Goal: Task Accomplishment & Management: Use online tool/utility

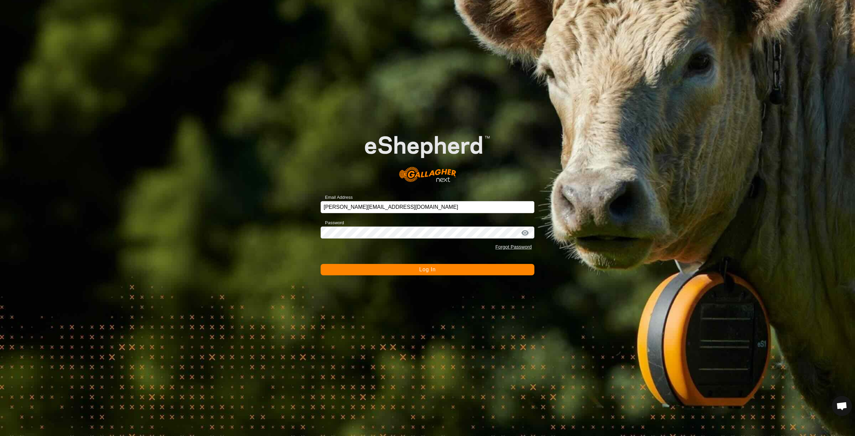
click at [425, 271] on span "Log In" at bounding box center [427, 270] width 16 height 6
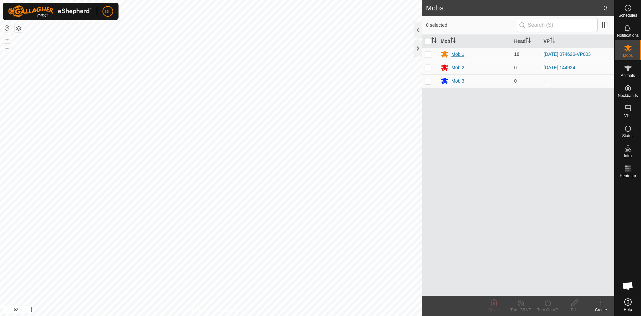
click at [457, 55] on div "Mob 1" at bounding box center [458, 54] width 13 height 7
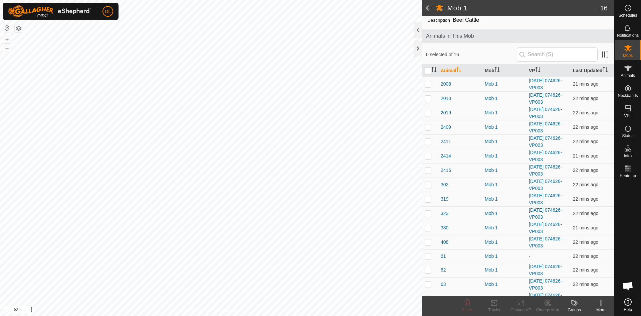
scroll to position [33, 0]
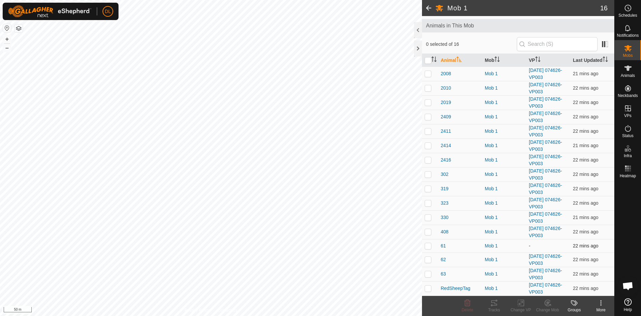
click at [429, 247] on p-checkbox at bounding box center [428, 245] width 7 height 5
checkbox input "true"
click at [521, 302] on icon at bounding box center [521, 303] width 8 height 8
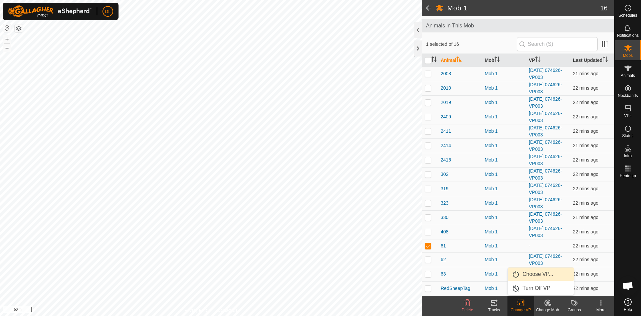
click at [538, 273] on link "Choose VP..." at bounding box center [541, 273] width 66 height 13
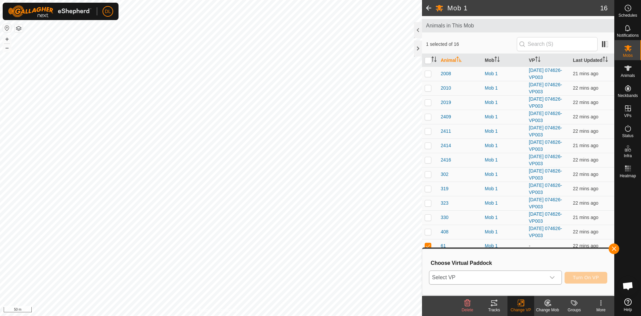
click at [554, 276] on icon "dropdown trigger" at bounding box center [552, 277] width 5 height 5
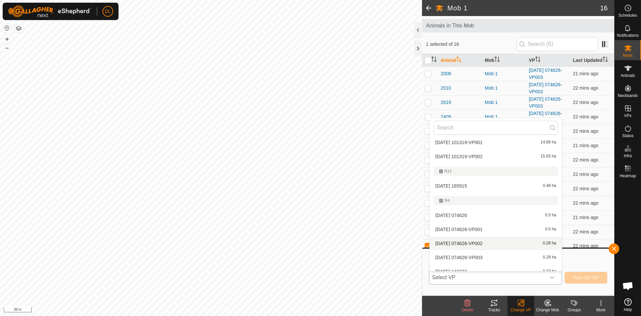
scroll to position [110, 0]
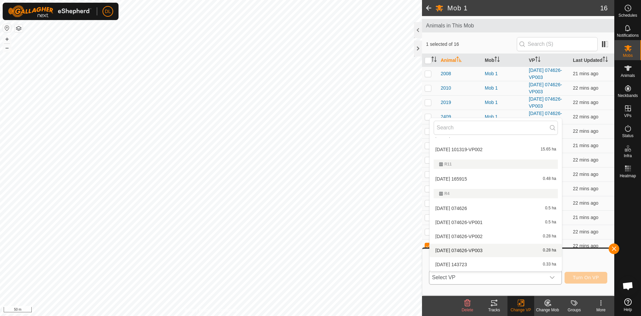
click at [477, 250] on li "[DATE] 074626-VP003 0.28 ha" at bounding box center [496, 249] width 132 height 13
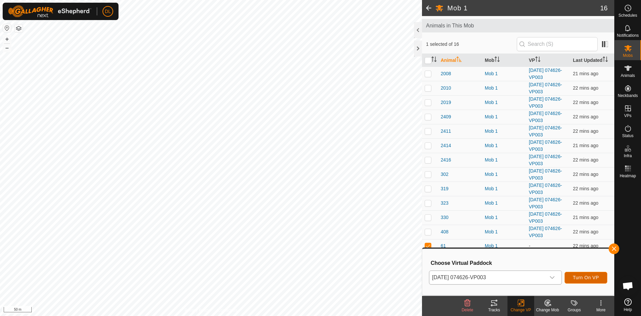
click at [590, 278] on span "Turn On VP" at bounding box center [586, 277] width 26 height 5
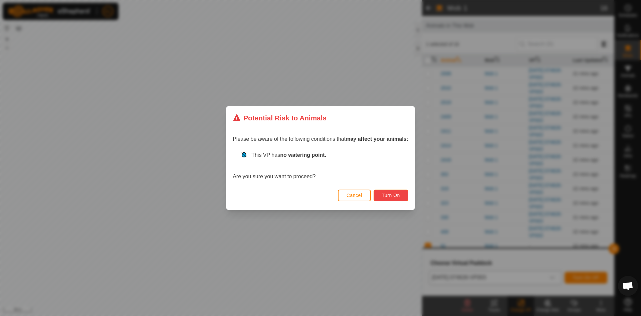
click at [393, 194] on span "Turn On" at bounding box center [391, 194] width 18 height 5
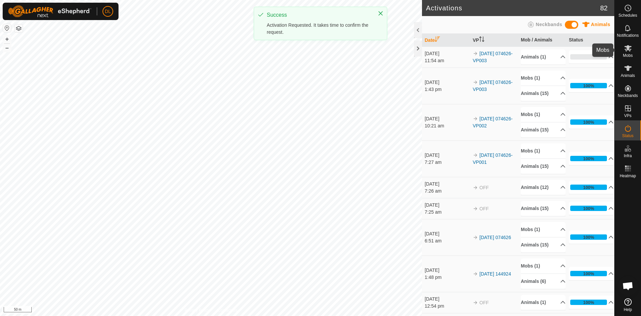
click at [629, 51] on icon at bounding box center [628, 48] width 7 height 6
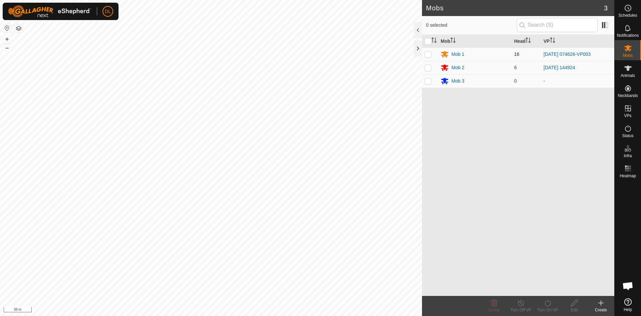
click at [428, 55] on p-checkbox at bounding box center [428, 53] width 7 height 5
click at [427, 52] on p-checkbox at bounding box center [428, 53] width 7 height 5
checkbox input "false"
click at [458, 53] on div "Mob 1" at bounding box center [458, 54] width 13 height 7
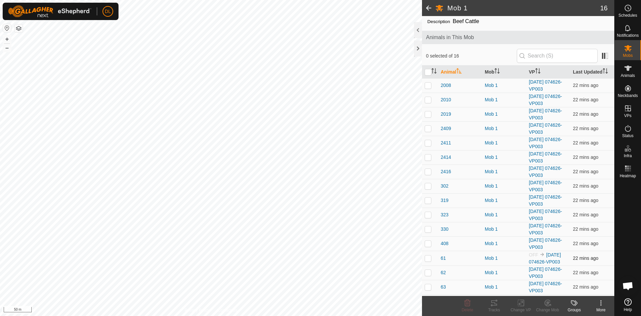
scroll to position [42, 0]
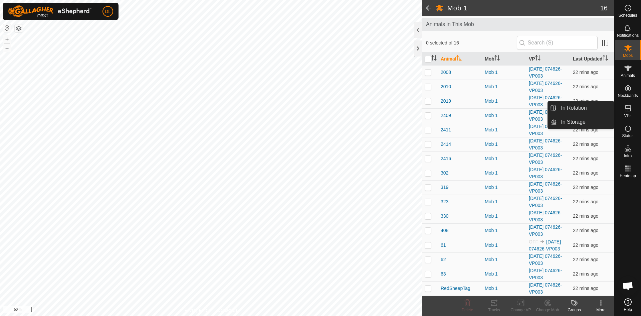
click at [631, 109] on icon at bounding box center [628, 108] width 6 height 6
click at [585, 107] on link "In Rotation" at bounding box center [585, 107] width 57 height 13
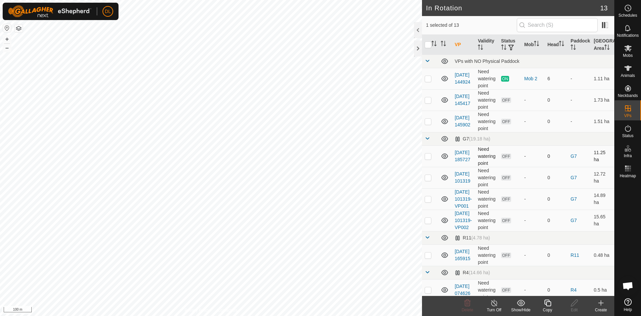
click at [426, 157] on p-checkbox at bounding box center [428, 155] width 7 height 5
checkbox input "false"
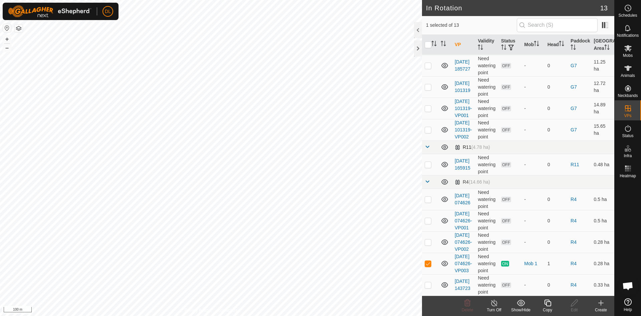
scroll to position [126, 0]
click at [444, 260] on icon at bounding box center [445, 263] width 8 height 8
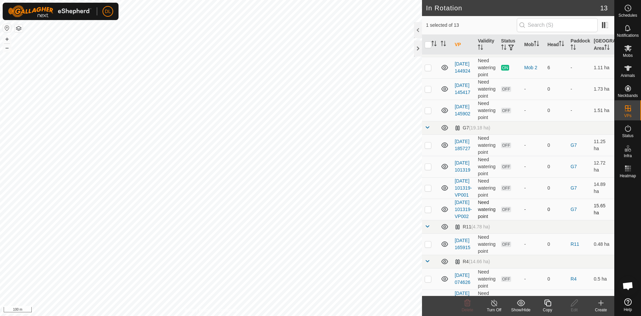
scroll to position [0, 0]
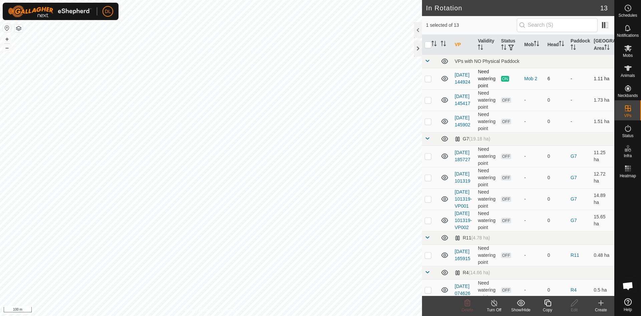
click at [445, 78] on icon at bounding box center [445, 78] width 8 height 8
click at [427, 77] on p-checkbox at bounding box center [428, 78] width 7 height 5
checkbox input "false"
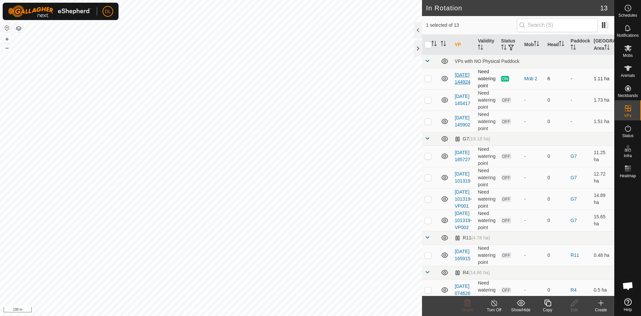
click at [459, 77] on link "[DATE] 144924" at bounding box center [463, 78] width 16 height 12
click at [431, 79] on p-checkbox at bounding box center [428, 78] width 7 height 5
checkbox input "true"
click at [546, 306] on icon at bounding box center [548, 303] width 8 height 8
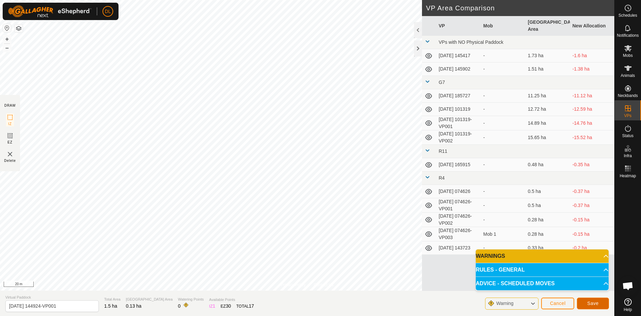
click at [597, 304] on span "Save" at bounding box center [592, 302] width 11 height 5
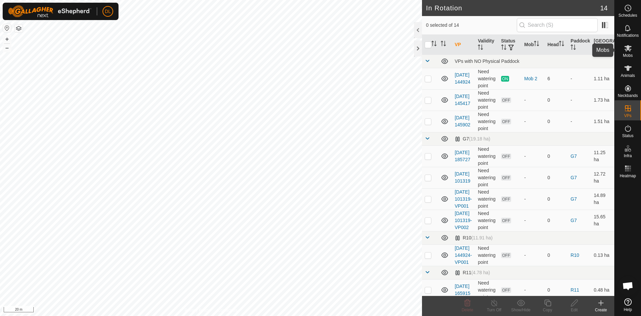
click at [629, 50] on icon at bounding box center [628, 48] width 7 height 6
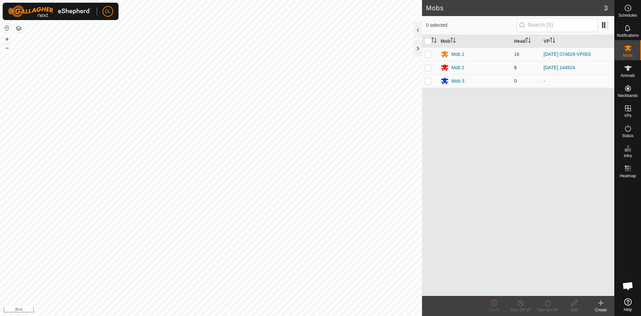
click at [427, 67] on p-checkbox at bounding box center [428, 67] width 7 height 5
checkbox input "true"
click at [551, 303] on icon at bounding box center [548, 303] width 8 height 8
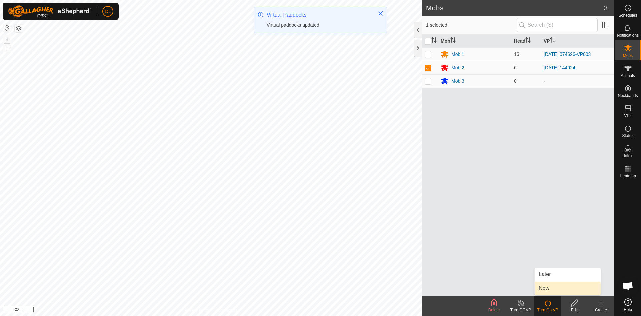
click at [550, 289] on link "Now" at bounding box center [568, 287] width 66 height 13
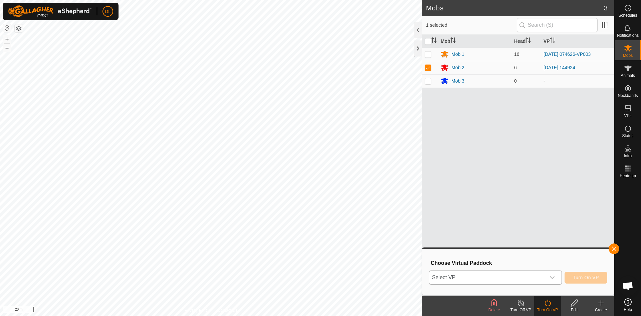
click at [550, 278] on icon "dropdown trigger" at bounding box center [552, 277] width 5 height 5
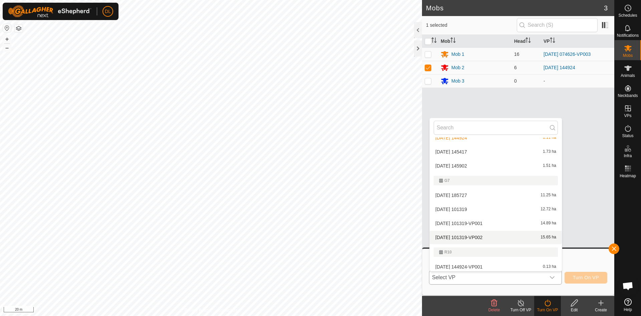
scroll to position [67, 0]
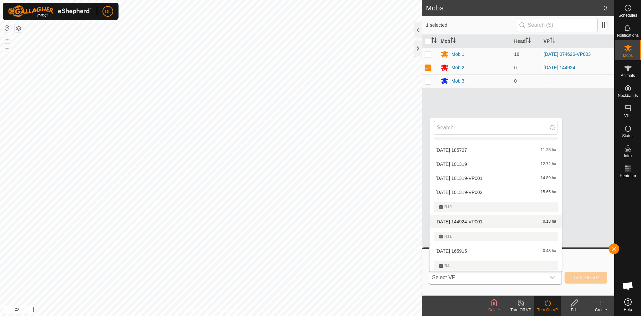
click at [461, 221] on li "[DATE] 144924-VP001 0.13 ha" at bounding box center [496, 221] width 132 height 13
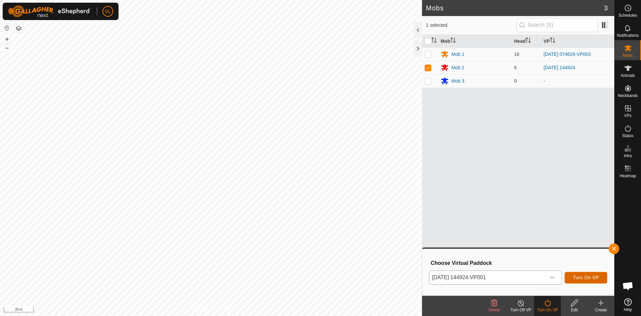
click at [581, 279] on span "Turn On VP" at bounding box center [586, 277] width 26 height 5
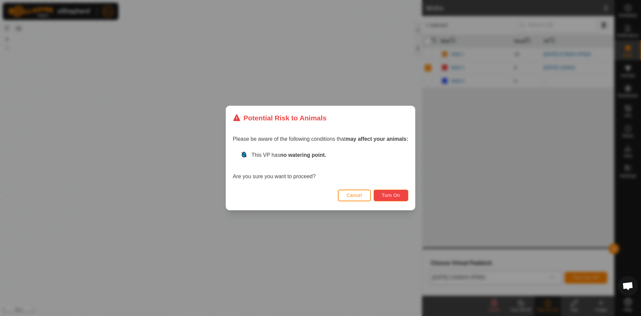
click at [387, 193] on span "Turn On" at bounding box center [391, 194] width 18 height 5
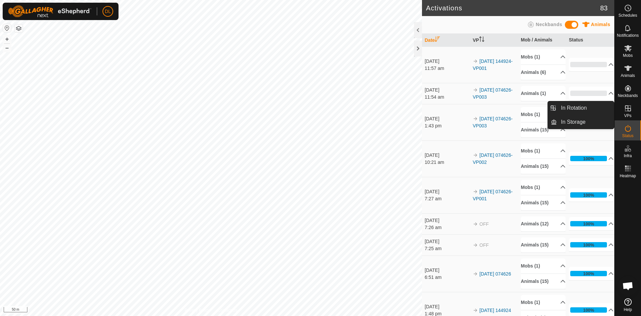
click at [630, 109] on icon at bounding box center [628, 108] width 8 height 8
click at [585, 108] on link "In Rotation" at bounding box center [585, 107] width 57 height 13
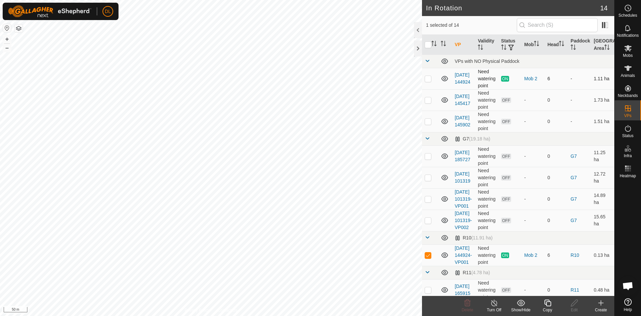
click at [445, 77] on icon at bounding box center [445, 78] width 8 height 8
click at [446, 100] on icon at bounding box center [445, 100] width 8 height 8
click at [444, 99] on icon at bounding box center [445, 99] width 7 height 5
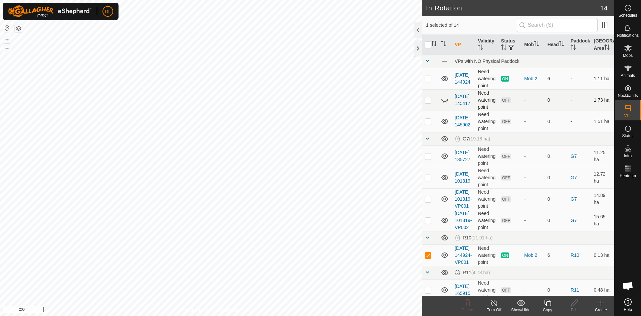
click at [444, 99] on icon at bounding box center [445, 100] width 8 height 8
click at [446, 122] on icon at bounding box center [445, 121] width 8 height 8
click at [445, 122] on icon at bounding box center [445, 121] width 8 height 8
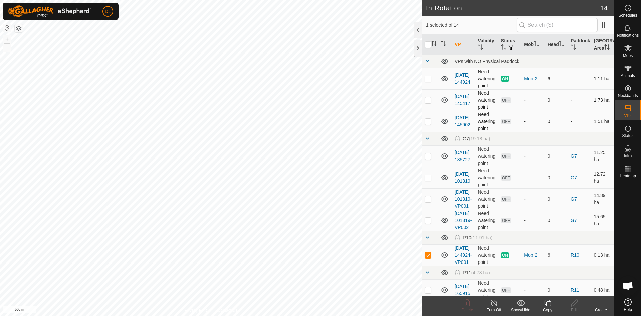
click at [444, 120] on icon at bounding box center [445, 121] width 8 height 8
click at [444, 157] on icon at bounding box center [445, 156] width 8 height 8
click at [428, 156] on p-checkbox at bounding box center [428, 155] width 7 height 5
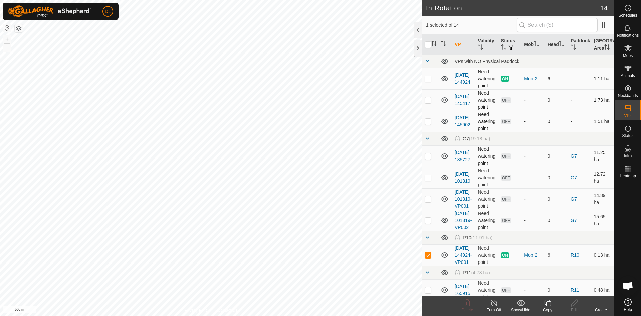
checkbox input "true"
click at [463, 154] on link "[DATE] 185727" at bounding box center [463, 156] width 16 height 12
click at [444, 157] on icon at bounding box center [445, 155] width 7 height 5
click at [444, 157] on icon at bounding box center [445, 156] width 8 height 8
click at [430, 156] on p-checkbox at bounding box center [428, 155] width 7 height 5
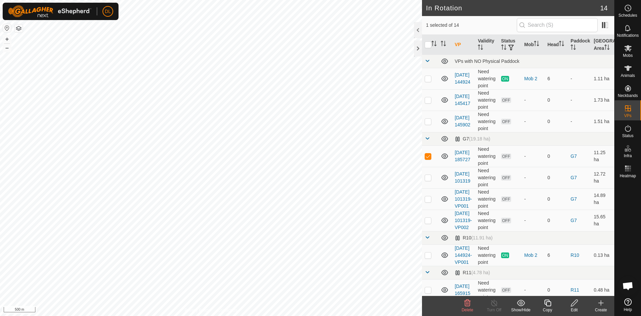
click at [467, 305] on icon at bounding box center [468, 302] width 6 height 7
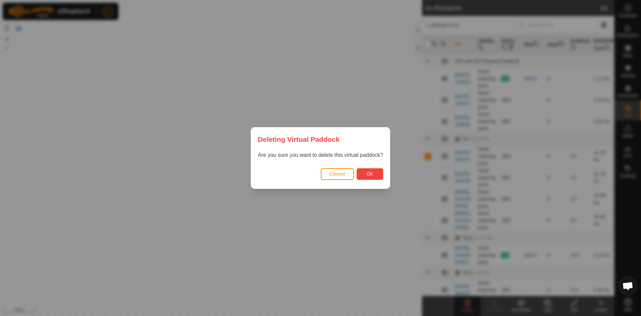
click at [364, 176] on button "Ok" at bounding box center [370, 174] width 27 height 12
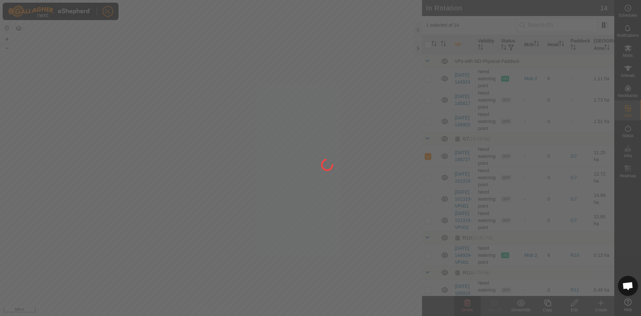
checkbox input "false"
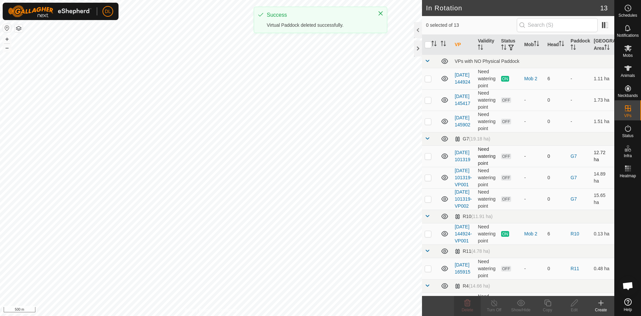
click at [443, 156] on icon at bounding box center [445, 156] width 8 height 8
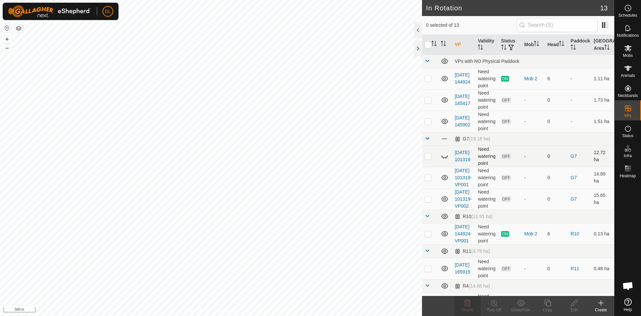
click at [444, 156] on icon at bounding box center [445, 156] width 8 height 8
click at [428, 155] on p-checkbox at bounding box center [428, 155] width 7 height 5
click at [466, 303] on icon at bounding box center [468, 303] width 8 height 8
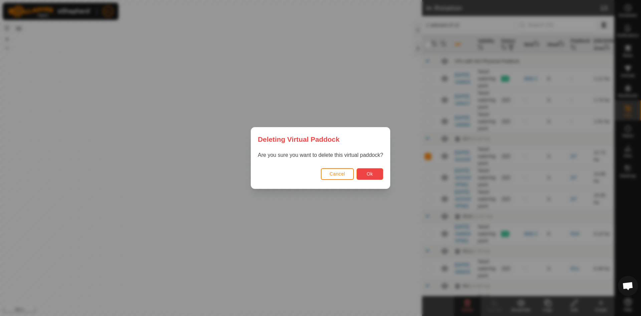
click at [367, 173] on span "Ok" at bounding box center [370, 173] width 6 height 5
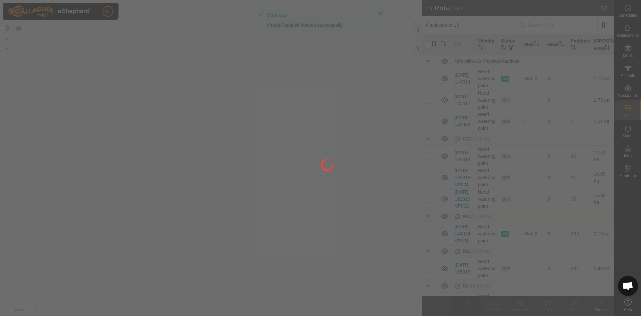
checkbox input "false"
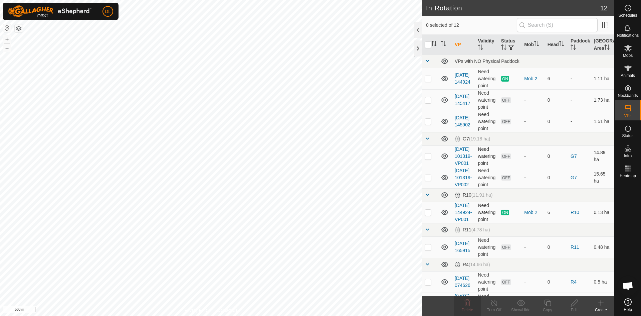
click at [444, 159] on icon at bounding box center [445, 156] width 8 height 8
click at [429, 159] on p-checkbox at bounding box center [428, 155] width 7 height 5
click at [466, 304] on icon at bounding box center [468, 303] width 8 height 8
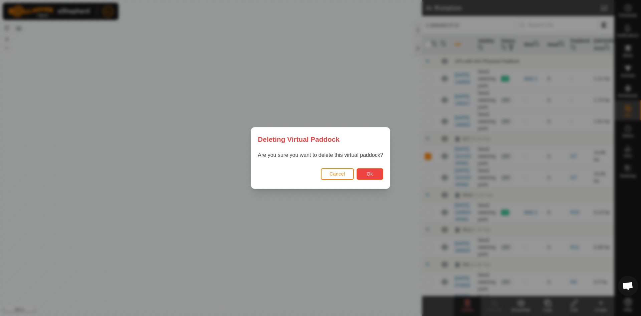
click at [367, 174] on span "Ok" at bounding box center [370, 173] width 6 height 5
checkbox input "false"
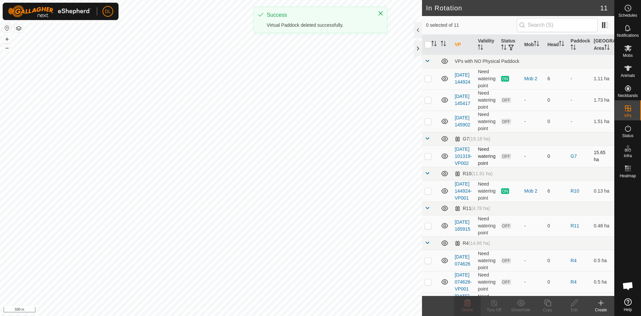
click at [447, 158] on icon at bounding box center [445, 155] width 7 height 5
click at [447, 158] on icon at bounding box center [445, 156] width 8 height 8
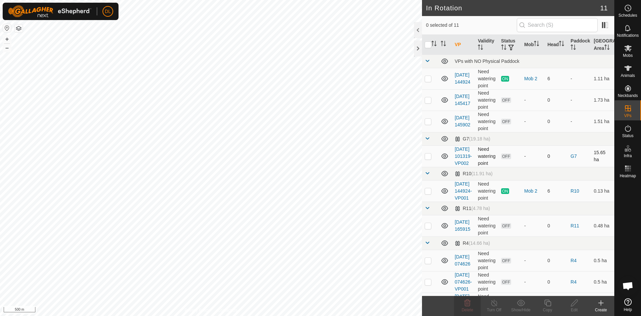
click at [428, 159] on p-checkbox at bounding box center [428, 155] width 7 height 5
checkbox input "true"
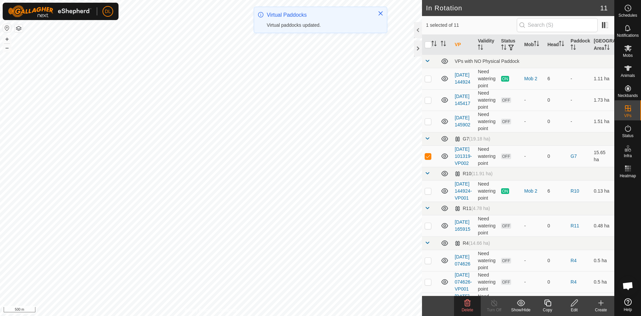
click at [468, 305] on icon at bounding box center [468, 303] width 8 height 8
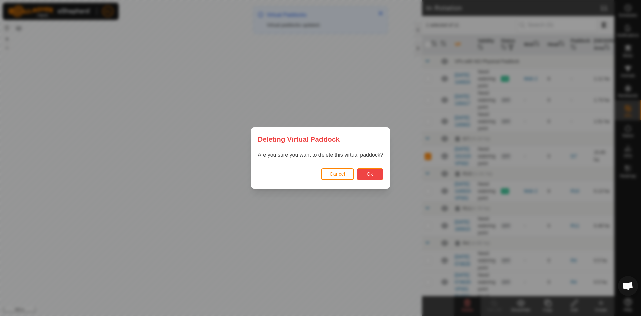
click at [372, 174] on span "Ok" at bounding box center [370, 173] width 6 height 5
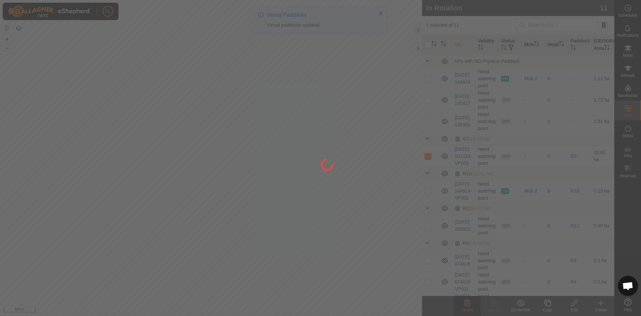
checkbox input "false"
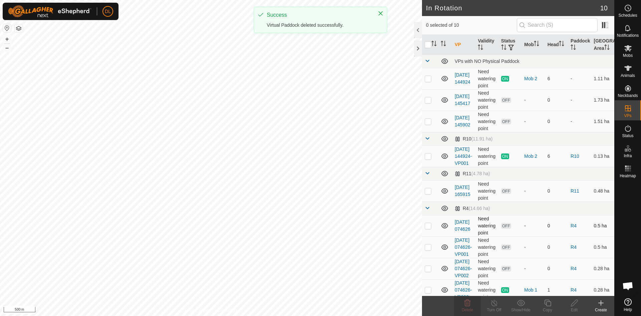
click at [428, 228] on p-checkbox at bounding box center [428, 225] width 7 height 5
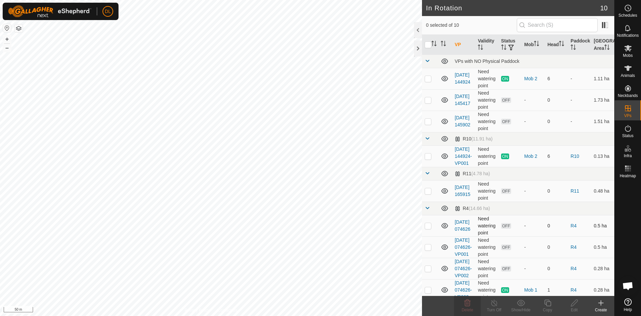
click at [429, 228] on p-checkbox at bounding box center [428, 225] width 7 height 5
checkbox input "true"
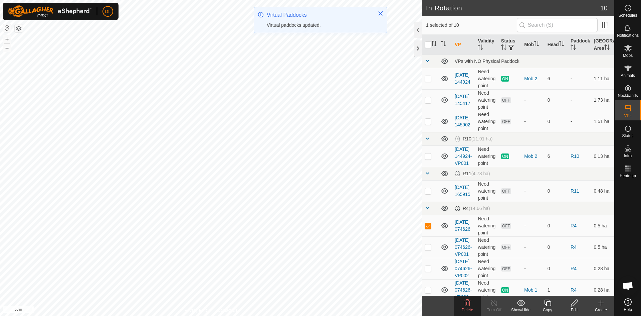
click at [429, 228] on p-checkbox at bounding box center [428, 225] width 7 height 5
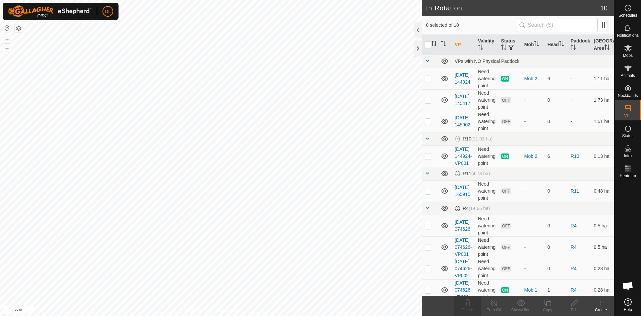
click at [445, 249] on icon at bounding box center [445, 246] width 7 height 5
click at [445, 251] on icon at bounding box center [445, 247] width 8 height 8
click at [445, 249] on icon at bounding box center [445, 246] width 7 height 5
click at [445, 251] on icon at bounding box center [445, 247] width 8 height 8
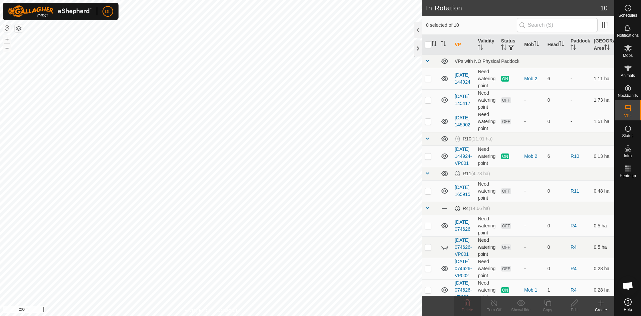
click at [445, 251] on icon at bounding box center [445, 247] width 8 height 8
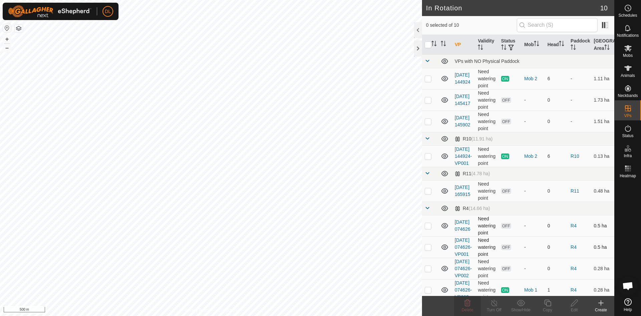
click at [446, 228] on icon at bounding box center [445, 225] width 7 height 5
click at [446, 229] on icon at bounding box center [445, 225] width 8 height 8
click at [444, 249] on icon at bounding box center [445, 246] width 7 height 5
click at [444, 251] on icon at bounding box center [445, 247] width 8 height 8
click at [445, 272] on icon at bounding box center [445, 268] width 8 height 8
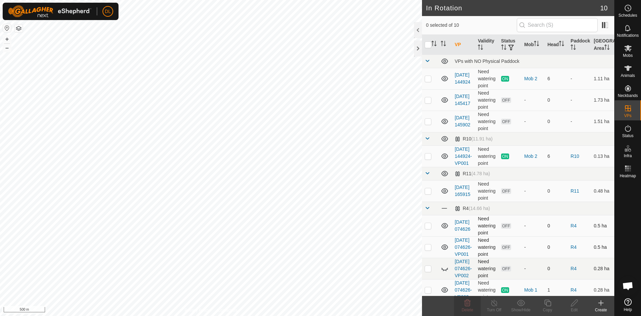
click at [445, 272] on icon at bounding box center [445, 268] width 8 height 8
click at [446, 249] on icon at bounding box center [445, 246] width 7 height 5
click at [446, 251] on icon at bounding box center [445, 247] width 8 height 8
click at [443, 272] on icon at bounding box center [445, 268] width 8 height 8
click at [445, 272] on icon at bounding box center [445, 268] width 8 height 8
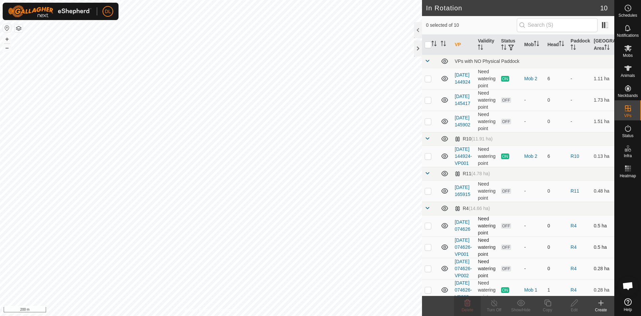
click at [445, 249] on icon at bounding box center [445, 246] width 7 height 5
click at [445, 251] on icon at bounding box center [445, 247] width 8 height 8
click at [445, 249] on icon at bounding box center [445, 246] width 7 height 5
click at [445, 251] on icon at bounding box center [445, 247] width 8 height 8
click at [444, 228] on icon at bounding box center [445, 225] width 7 height 5
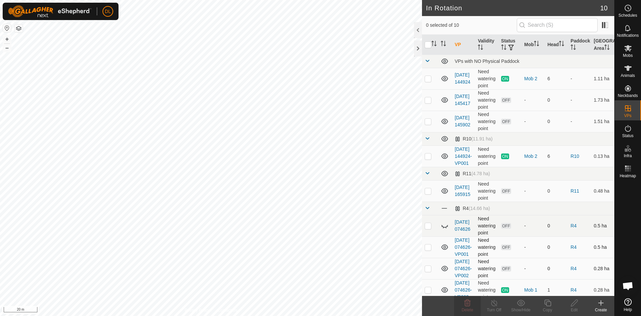
click at [444, 229] on icon at bounding box center [445, 225] width 8 height 8
click at [444, 228] on icon at bounding box center [445, 225] width 7 height 5
click at [444, 229] on icon at bounding box center [445, 225] width 8 height 8
click at [445, 249] on icon at bounding box center [445, 246] width 7 height 5
click at [445, 251] on icon at bounding box center [445, 247] width 8 height 8
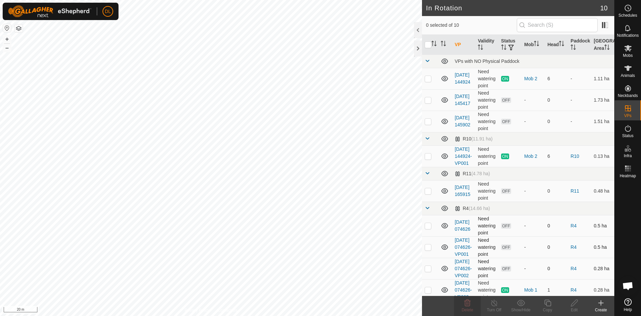
click at [444, 249] on icon at bounding box center [445, 246] width 7 height 5
click at [444, 251] on icon at bounding box center [445, 247] width 8 height 8
click at [429, 228] on p-checkbox at bounding box center [428, 225] width 7 height 5
click at [468, 303] on icon at bounding box center [468, 303] width 8 height 8
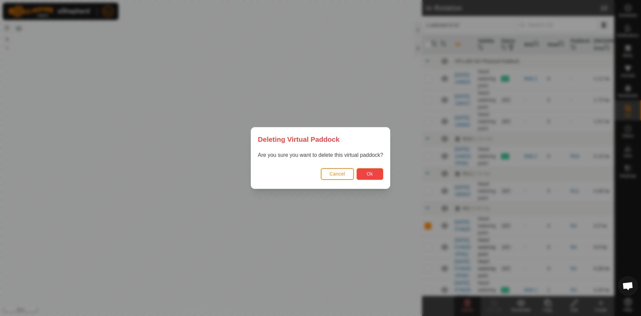
click at [374, 175] on button "Ok" at bounding box center [370, 174] width 27 height 12
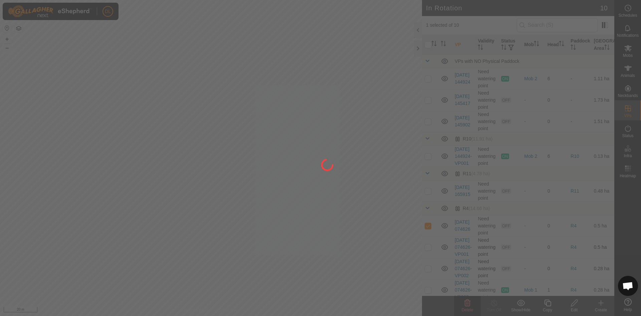
checkbox input "false"
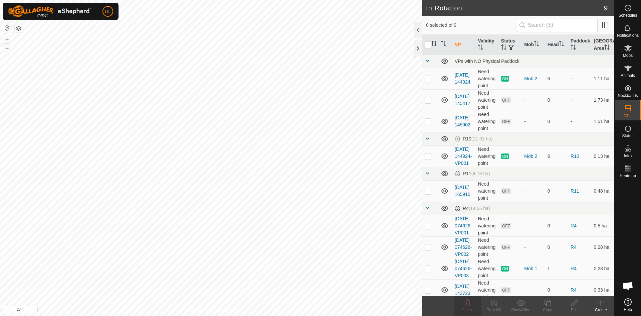
click at [444, 228] on icon at bounding box center [445, 225] width 7 height 5
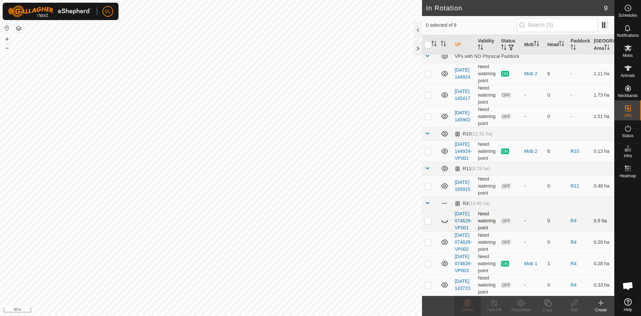
click at [443, 216] on icon at bounding box center [445, 220] width 8 height 8
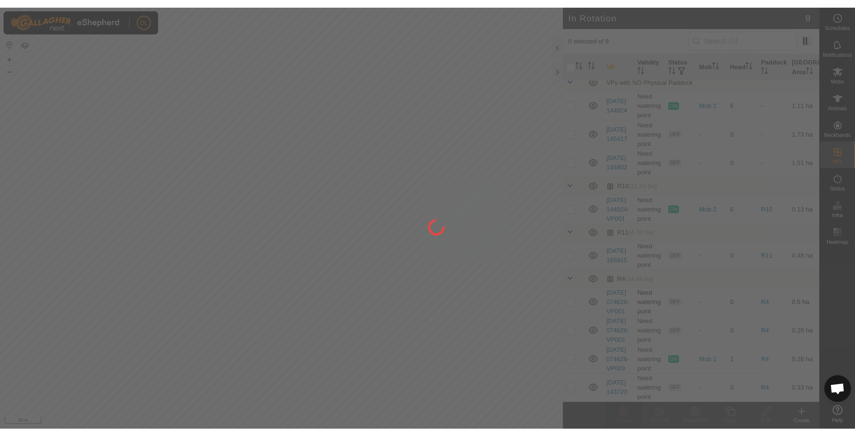
scroll to position [0, 0]
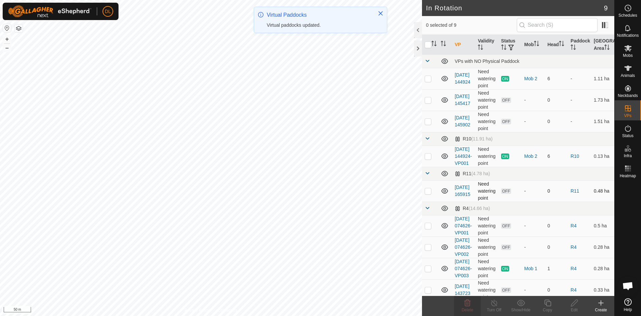
click at [426, 193] on p-checkbox at bounding box center [428, 190] width 7 height 5
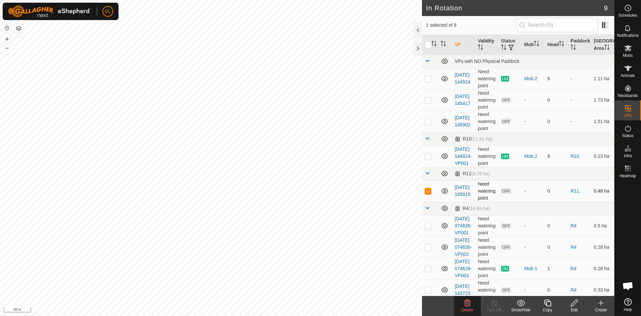
click at [426, 193] on p-checkbox at bounding box center [428, 190] width 7 height 5
checkbox input "false"
click at [445, 195] on icon at bounding box center [445, 191] width 8 height 8
click at [445, 229] on icon at bounding box center [445, 225] width 8 height 8
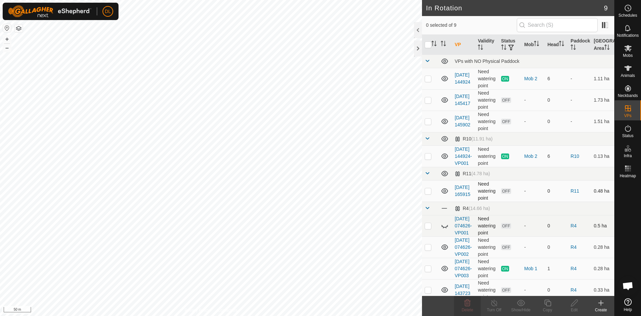
click at [445, 229] on icon at bounding box center [445, 225] width 8 height 8
click at [445, 251] on icon at bounding box center [445, 247] width 8 height 8
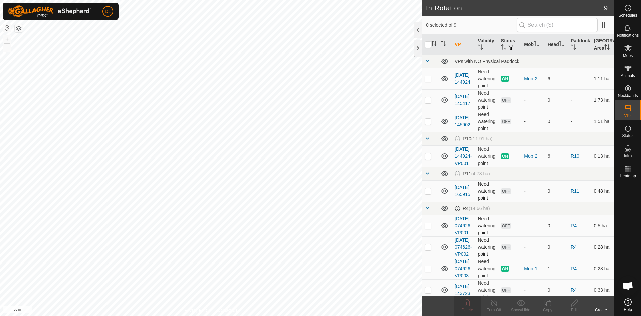
click at [445, 251] on icon at bounding box center [445, 247] width 8 height 8
click at [444, 251] on icon at bounding box center [445, 247] width 8 height 8
click at [428, 228] on p-checkbox at bounding box center [428, 225] width 7 height 5
checkbox input "true"
click at [427, 249] on p-checkbox at bounding box center [428, 246] width 7 height 5
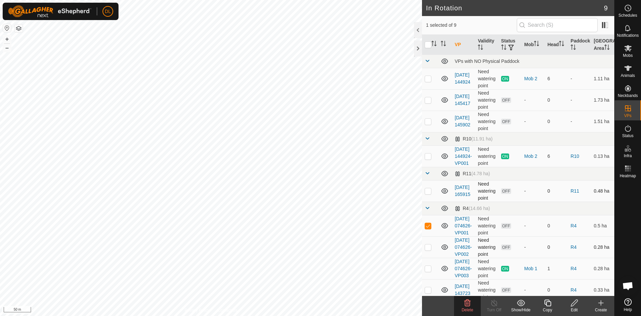
checkbox input "true"
click at [468, 304] on icon at bounding box center [468, 302] width 6 height 7
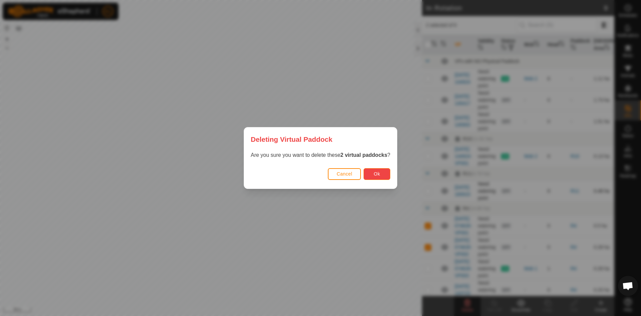
click at [378, 176] on span "Ok" at bounding box center [377, 173] width 6 height 5
checkbox input "false"
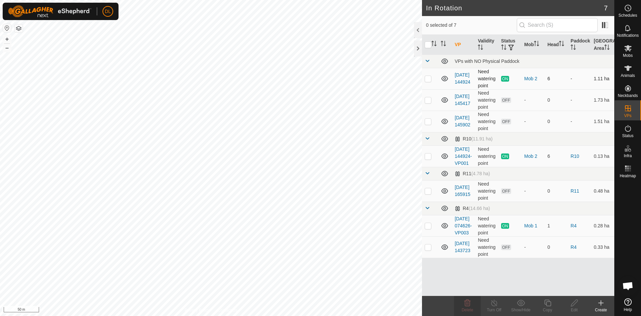
click at [443, 78] on icon at bounding box center [445, 78] width 8 height 8
click at [444, 78] on icon at bounding box center [445, 78] width 8 height 8
